Goal: Task Accomplishment & Management: Complete application form

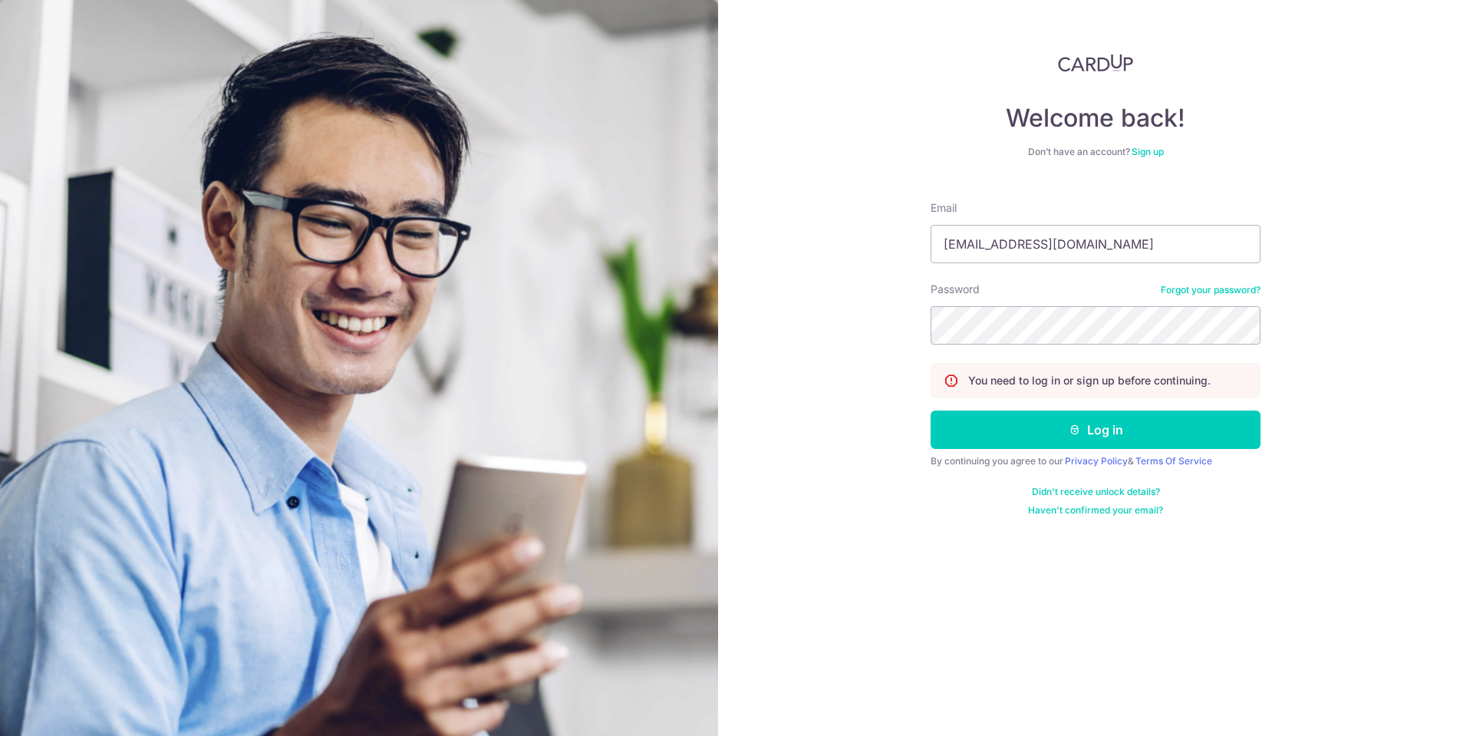
type input "daniellohdl@gmail.com"
click at [1126, 433] on button "Log in" at bounding box center [1096, 429] width 330 height 38
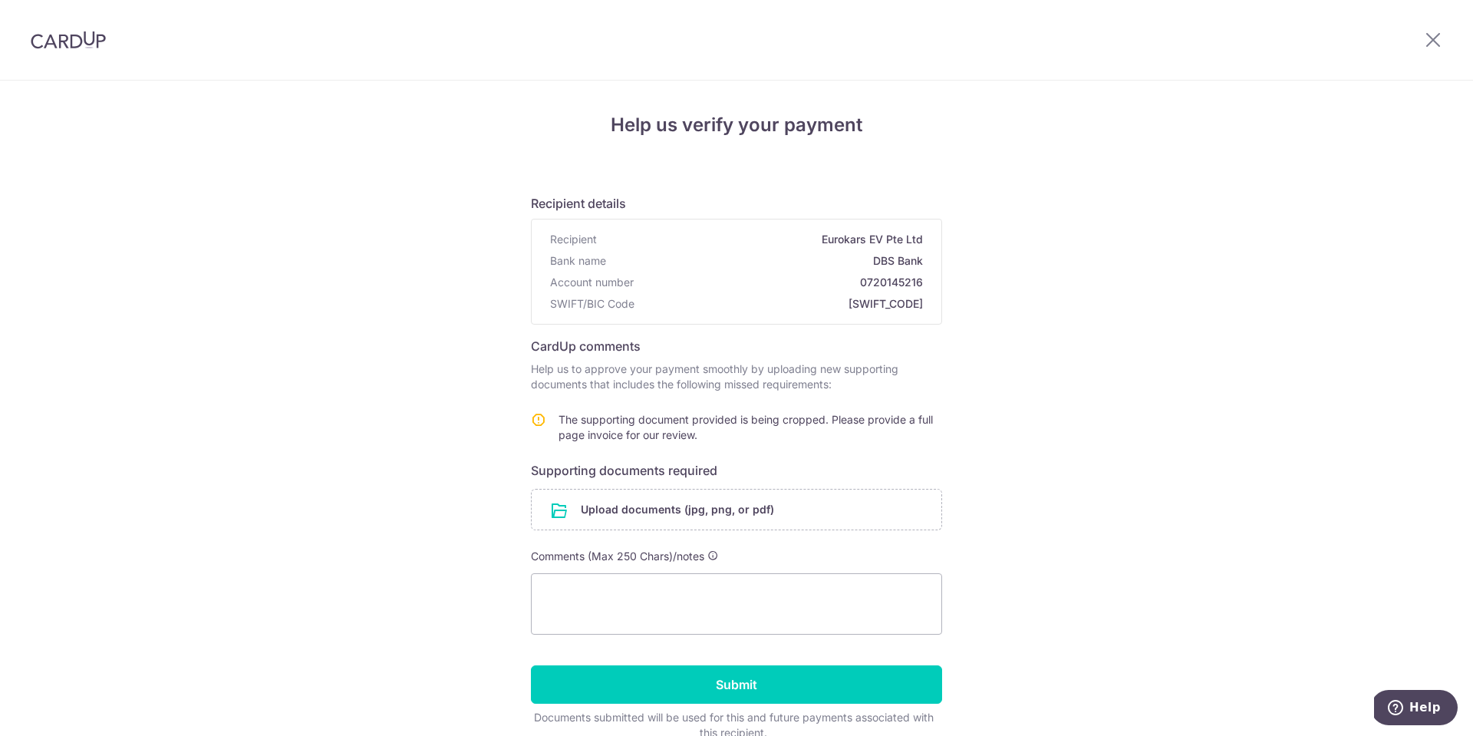
scroll to position [50, 0]
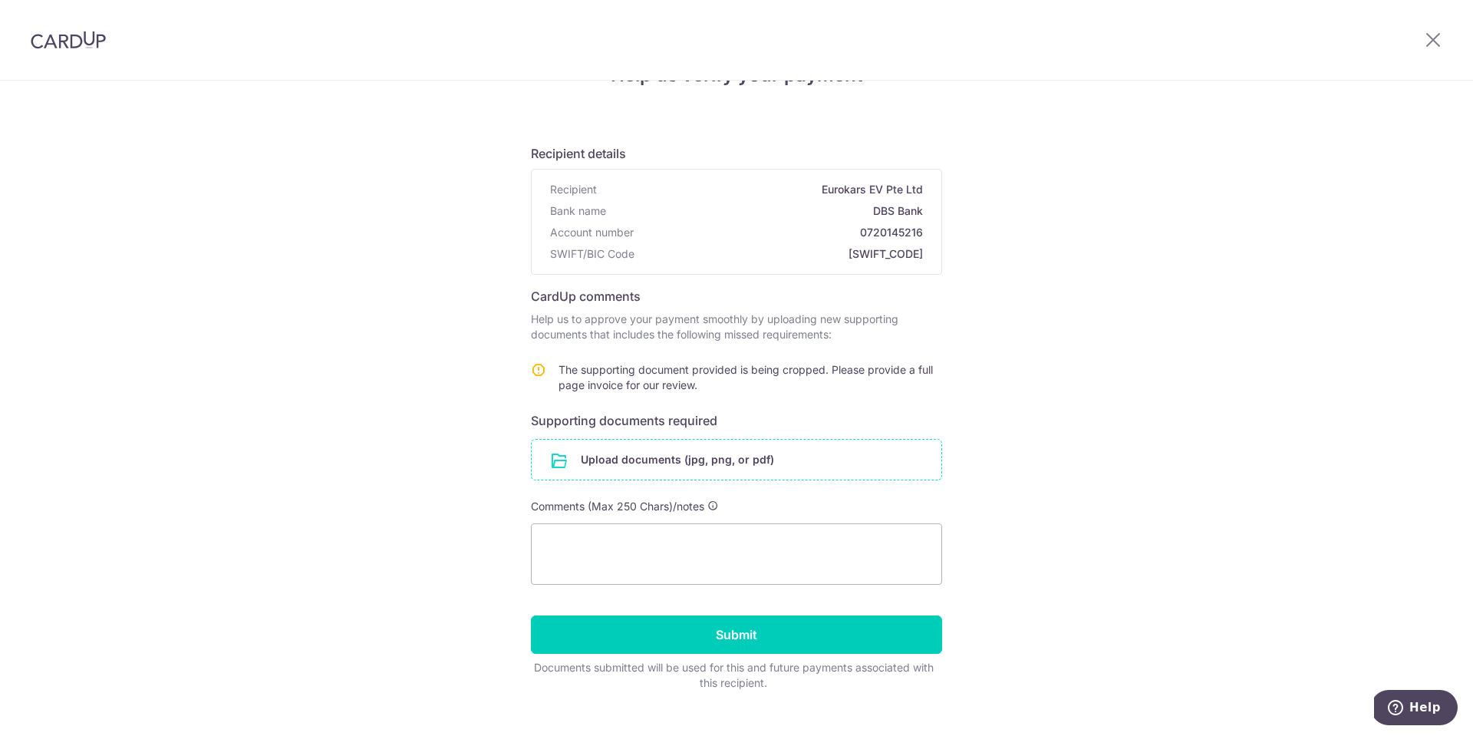
click at [707, 458] on input "file" at bounding box center [737, 460] width 410 height 40
click at [668, 443] on input "file" at bounding box center [737, 460] width 410 height 40
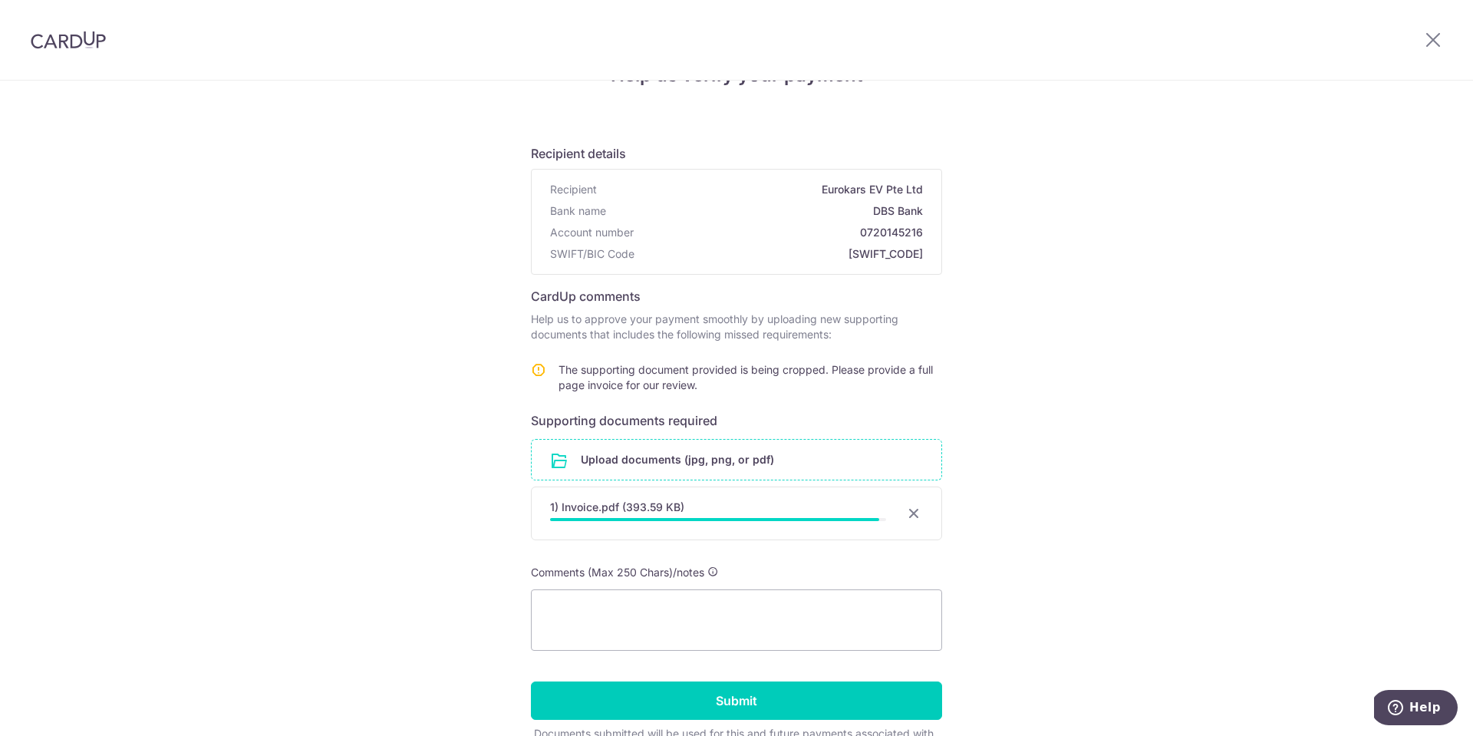
click at [1036, 489] on div "Help us verify your payment Recipient details Recipient Eurokars EV Pte Ltd Ban…" at bounding box center [736, 430] width 1473 height 798
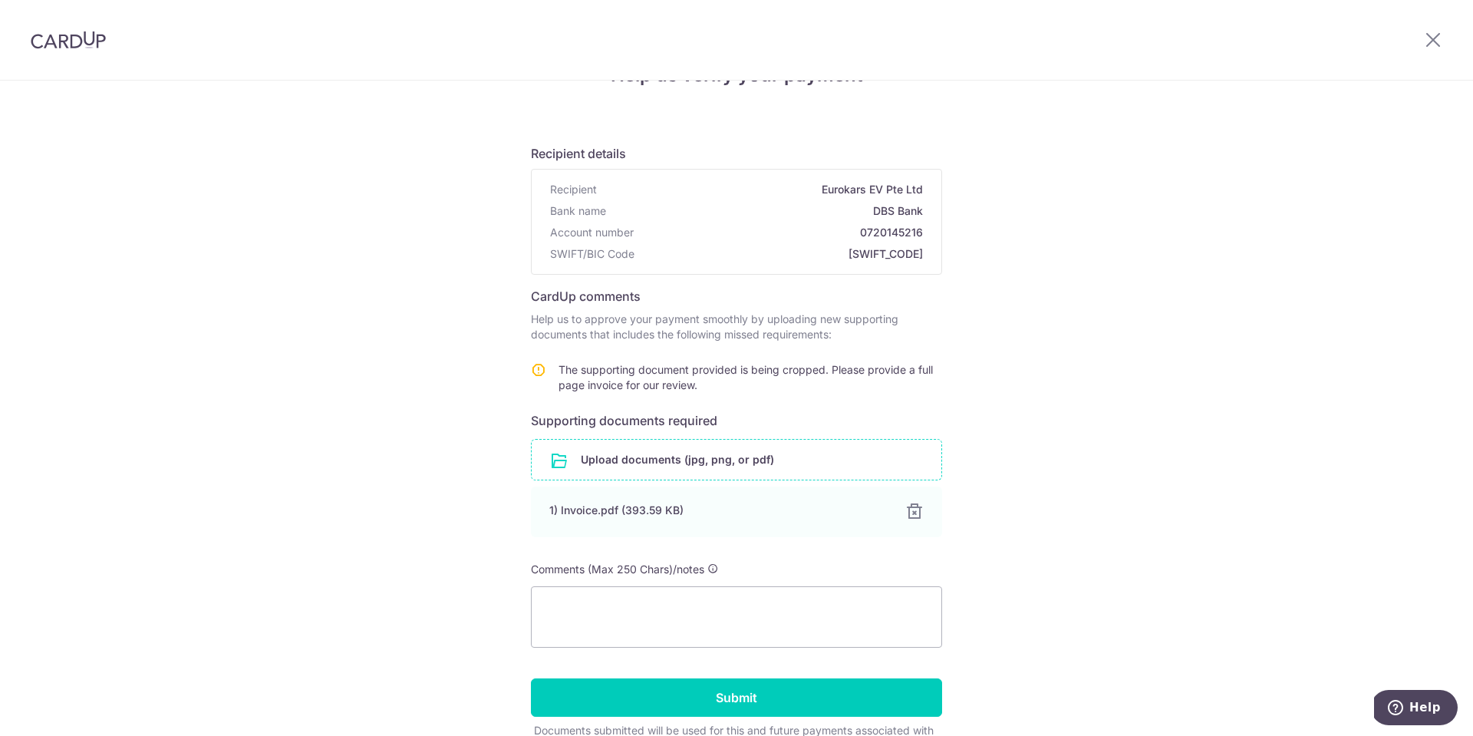
scroll to position [97, 0]
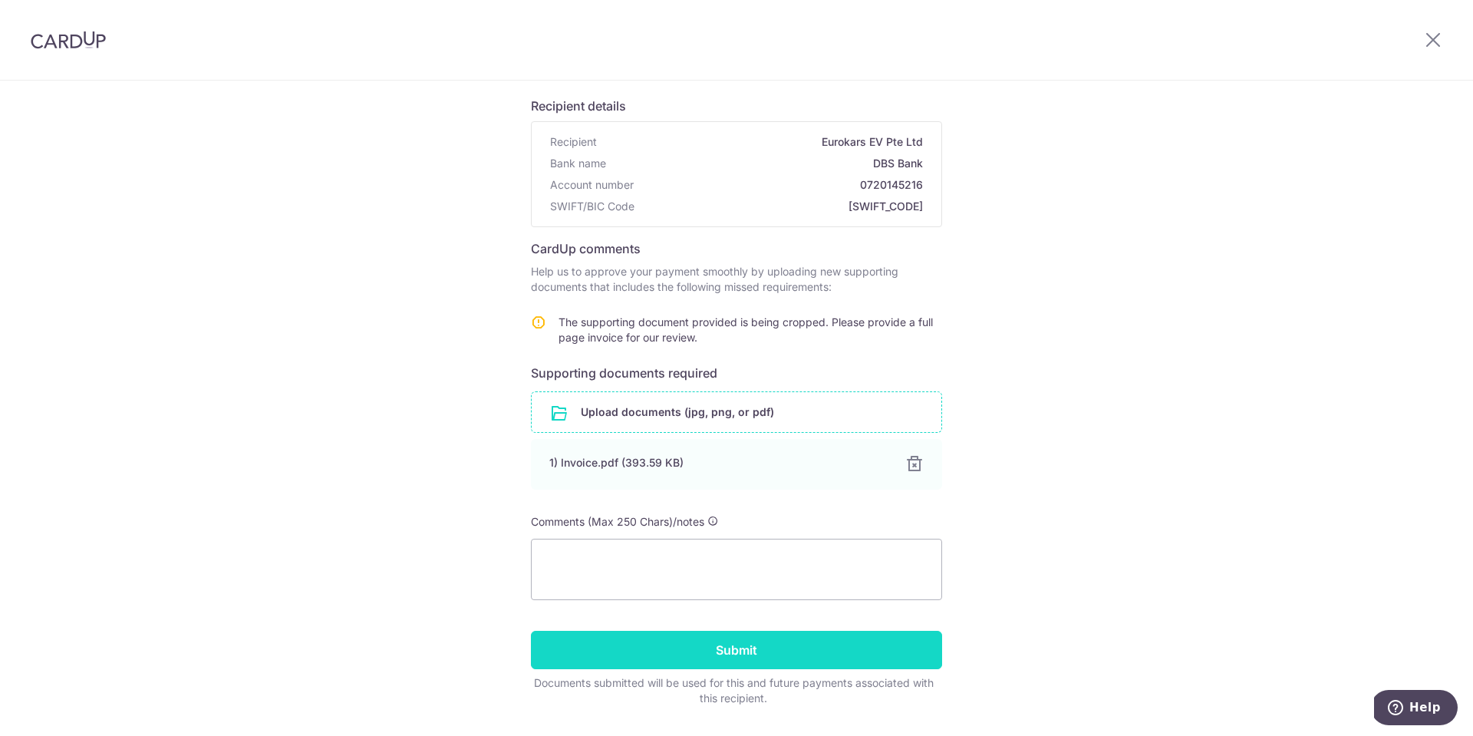
click at [760, 650] on input "Submit" at bounding box center [736, 650] width 411 height 38
